Goal: Task Accomplishment & Management: Use online tool/utility

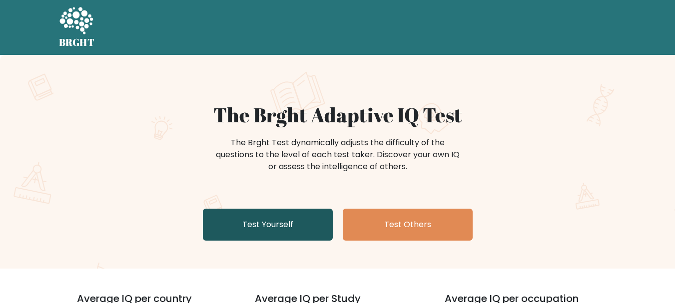
click at [305, 228] on link "Test Yourself" at bounding box center [268, 225] width 130 height 32
click at [255, 218] on link "Test Yourself" at bounding box center [268, 225] width 130 height 32
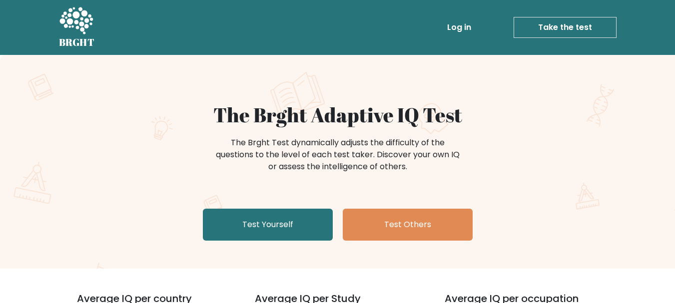
click at [559, 19] on link "Take the test" at bounding box center [565, 27] width 103 height 21
click at [574, 32] on link "Take the test" at bounding box center [565, 27] width 103 height 21
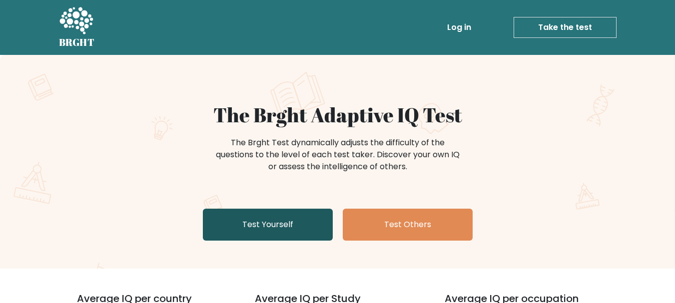
click at [284, 227] on link "Test Yourself" at bounding box center [268, 225] width 130 height 32
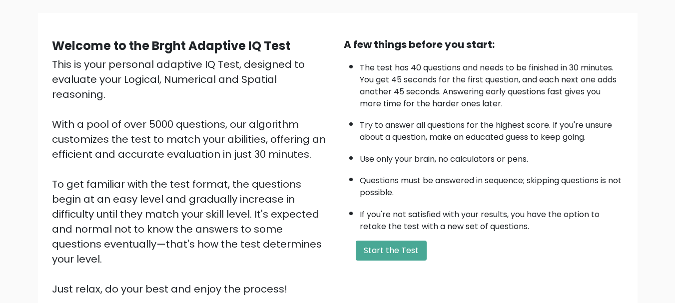
scroll to position [80, 0]
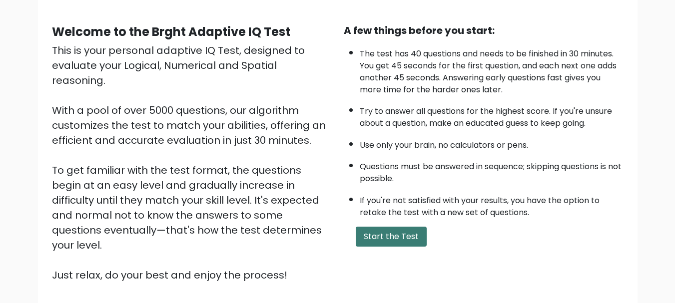
click at [414, 232] on button "Start the Test" at bounding box center [391, 237] width 71 height 20
click at [396, 235] on button "Start the Test" at bounding box center [391, 237] width 71 height 20
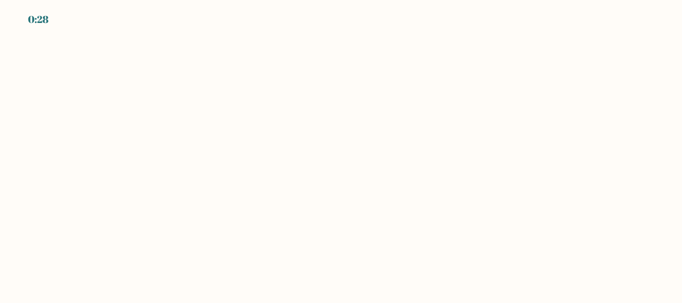
click at [396, 235] on body "0:28" at bounding box center [341, 151] width 682 height 303
click at [161, 118] on body "0:20" at bounding box center [341, 151] width 682 height 303
click at [452, 285] on body "0:19" at bounding box center [341, 151] width 682 height 303
click at [383, 267] on body "0:11" at bounding box center [341, 151] width 682 height 303
click at [332, 240] on body "0:10" at bounding box center [341, 151] width 682 height 303
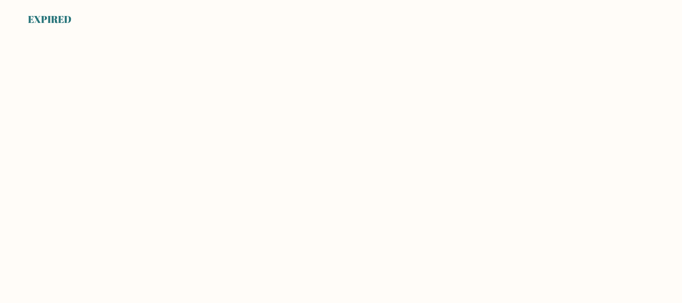
click at [70, 24] on div "EXPIRED" at bounding box center [49, 19] width 43 height 15
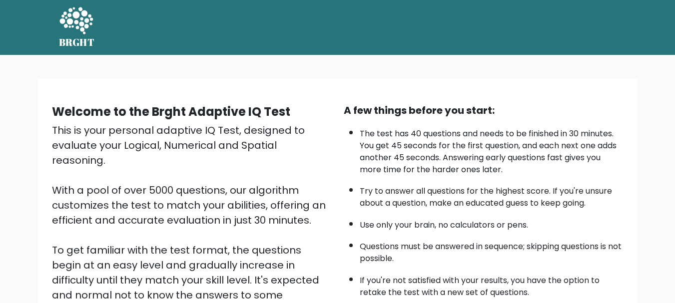
scroll to position [154, 0]
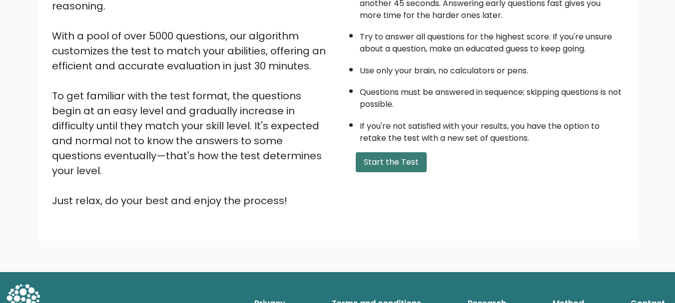
click at [383, 163] on button "Start the Test" at bounding box center [391, 162] width 71 height 20
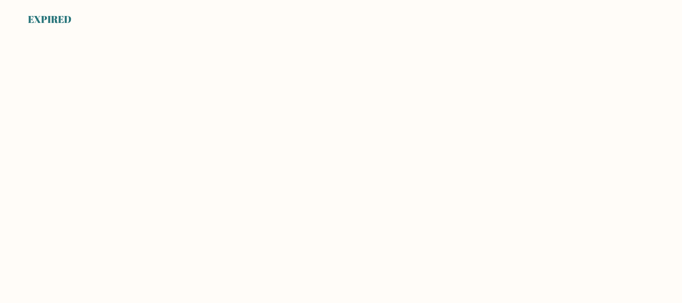
click at [109, 15] on div "EXPIRED" at bounding box center [341, 13] width 682 height 27
click at [54, 17] on div "EXPIRED" at bounding box center [49, 19] width 43 height 15
drag, startPoint x: 65, startPoint y: 28, endPoint x: 59, endPoint y: 18, distance: 11.2
click at [59, 18] on body "EXPIRED" at bounding box center [341, 151] width 682 height 303
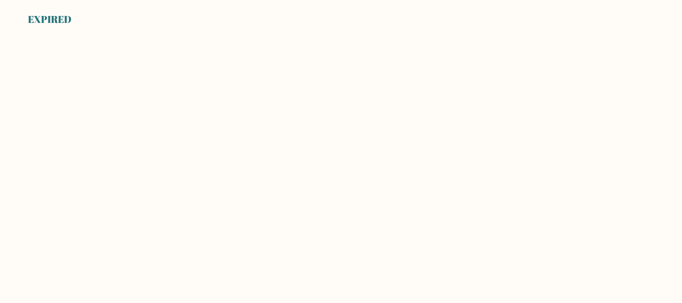
click at [75, 29] on body "EXPIRED" at bounding box center [341, 151] width 682 height 303
